Goal: Task Accomplishment & Management: Manage account settings

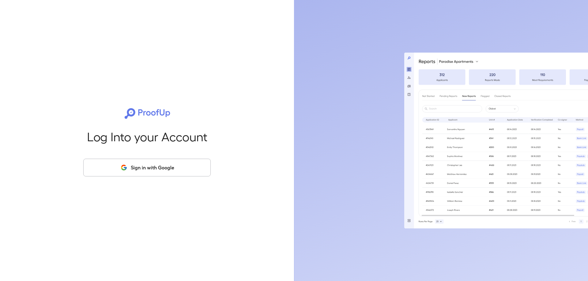
click at [150, 169] on button "Sign in with Google" at bounding box center [146, 168] width 127 height 18
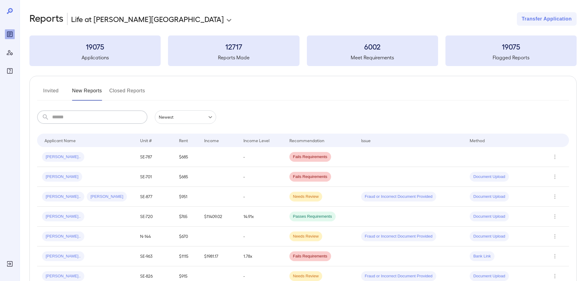
click at [95, 115] on input "text" at bounding box center [99, 117] width 95 height 13
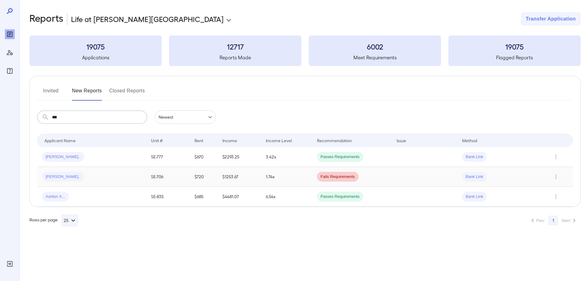
type input "***"
click at [67, 176] on div "Ben B..." at bounding box center [91, 177] width 99 height 10
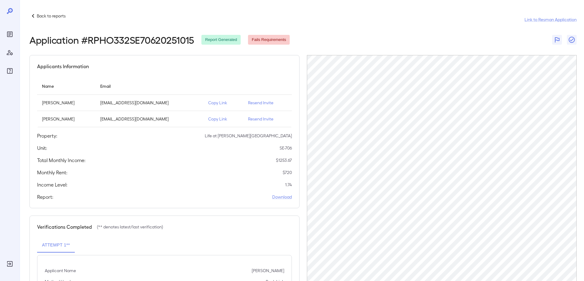
click at [112, 120] on p "brianagala74@icloud.com" at bounding box center [149, 119] width 98 height 6
click at [253, 118] on p "Resend Invite" at bounding box center [267, 119] width 39 height 6
